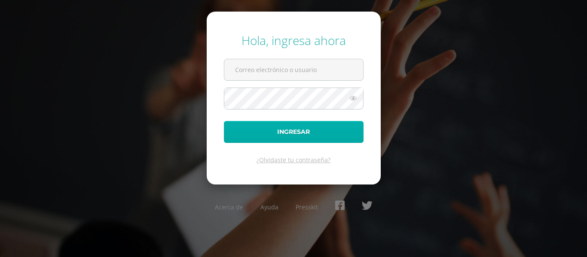
type input "[EMAIL_ADDRESS][DOMAIN_NAME]"
click at [312, 138] on button "Ingresar" at bounding box center [294, 132] width 140 height 22
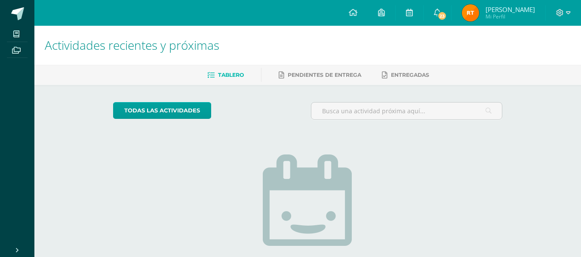
click at [472, 17] on img at bounding box center [470, 12] width 17 height 17
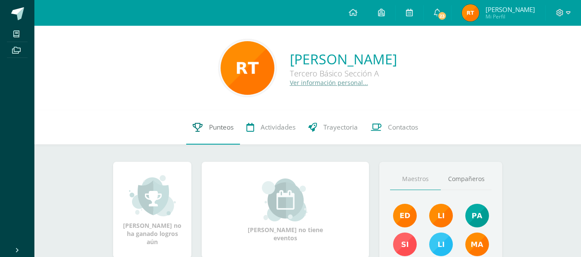
click at [201, 134] on link "Punteos" at bounding box center [213, 127] width 54 height 34
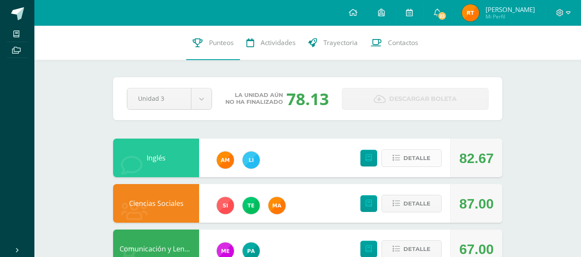
click at [409, 162] on span "Detalle" at bounding box center [416, 158] width 27 height 16
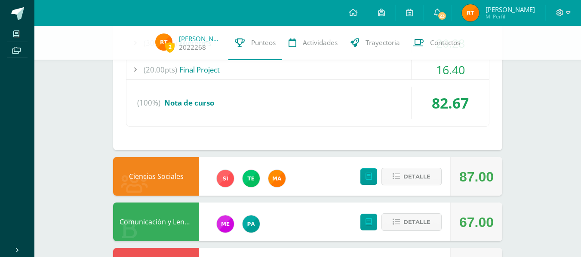
scroll to position [249, 0]
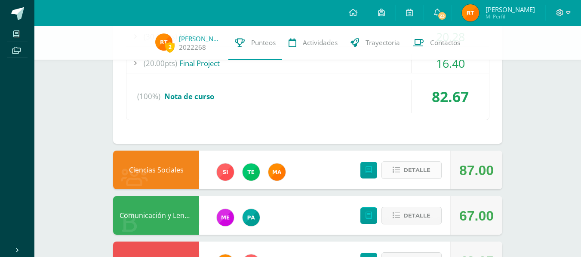
click at [415, 168] on span "Detalle" at bounding box center [416, 170] width 27 height 16
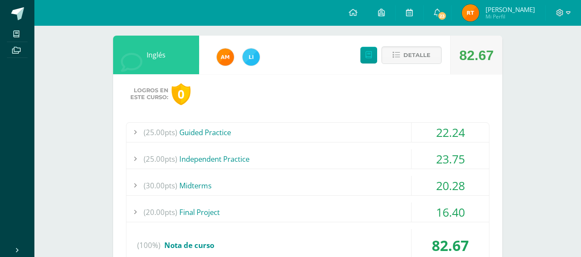
scroll to position [0, 0]
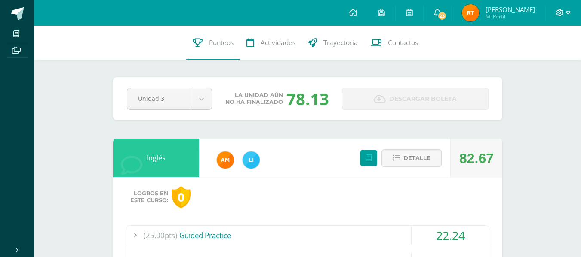
click at [561, 14] on icon at bounding box center [560, 13] width 8 height 8
click at [529, 59] on span "Cerrar sesión" at bounding box center [540, 58] width 39 height 8
